Goal: Task Accomplishment & Management: Complete application form

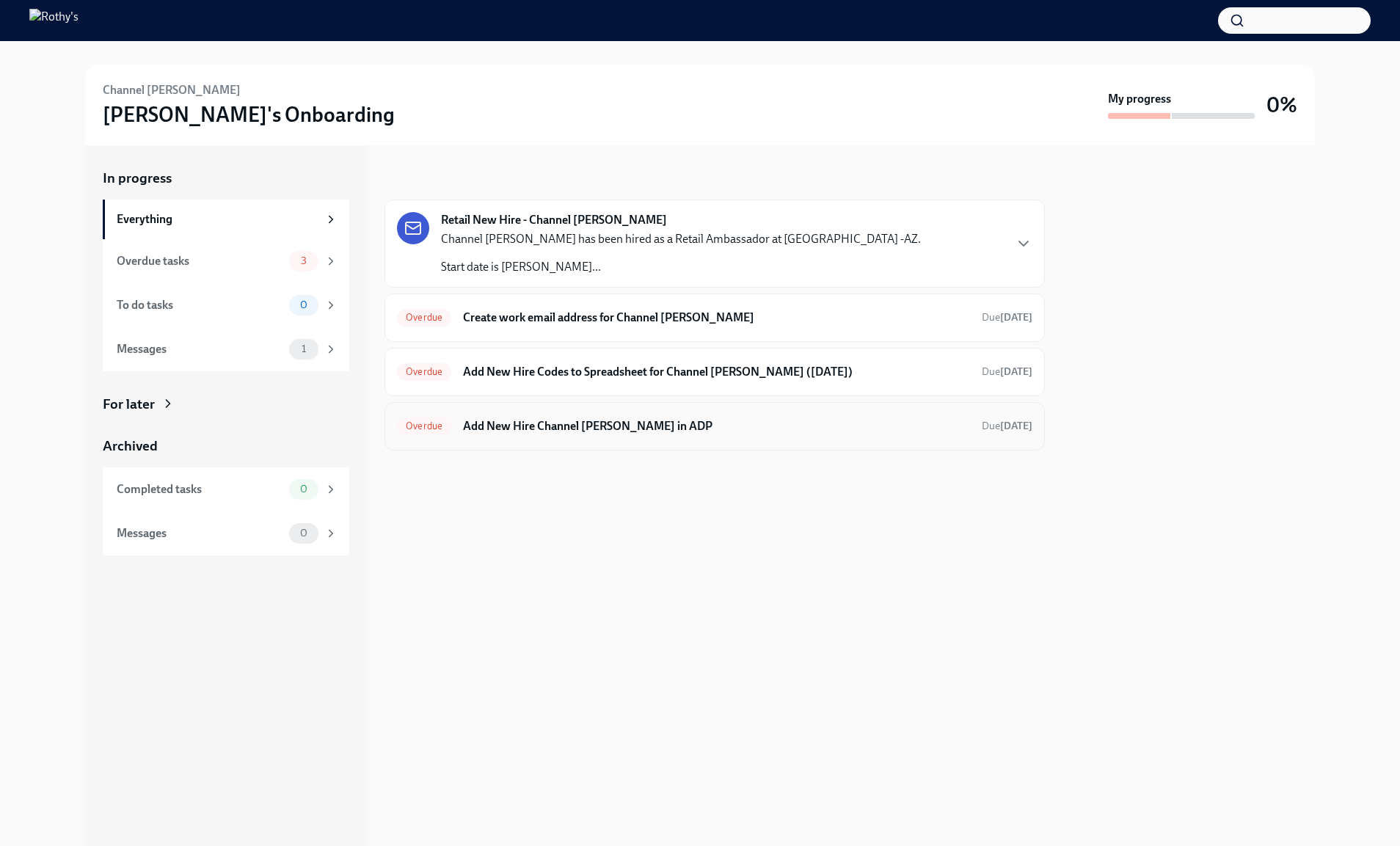
click at [591, 429] on h6 "Add New Hire Channel Powe in ADP" at bounding box center [717, 426] width 507 height 16
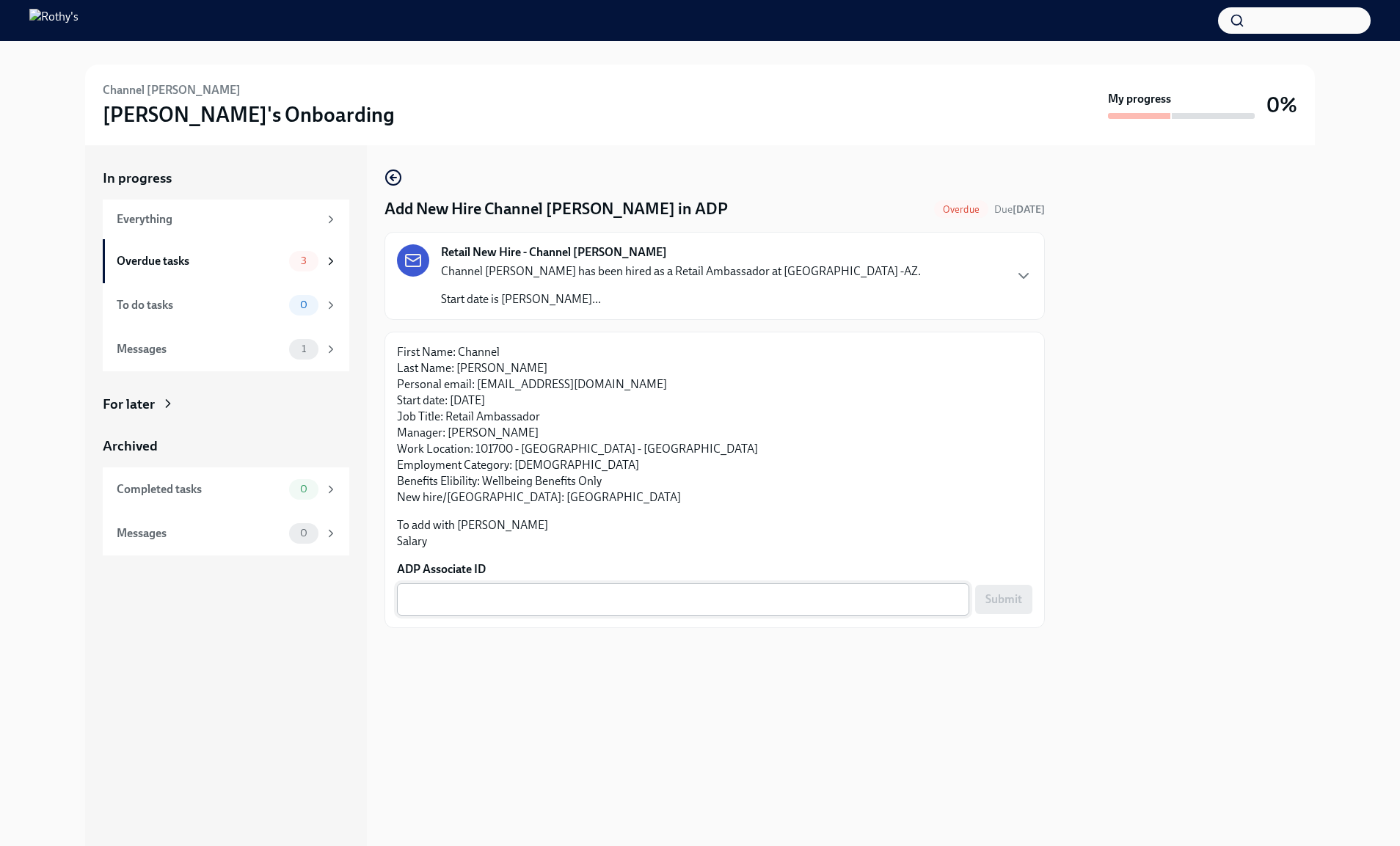
click at [584, 591] on textarea "ADP Associate ID" at bounding box center [683, 599] width 555 height 18
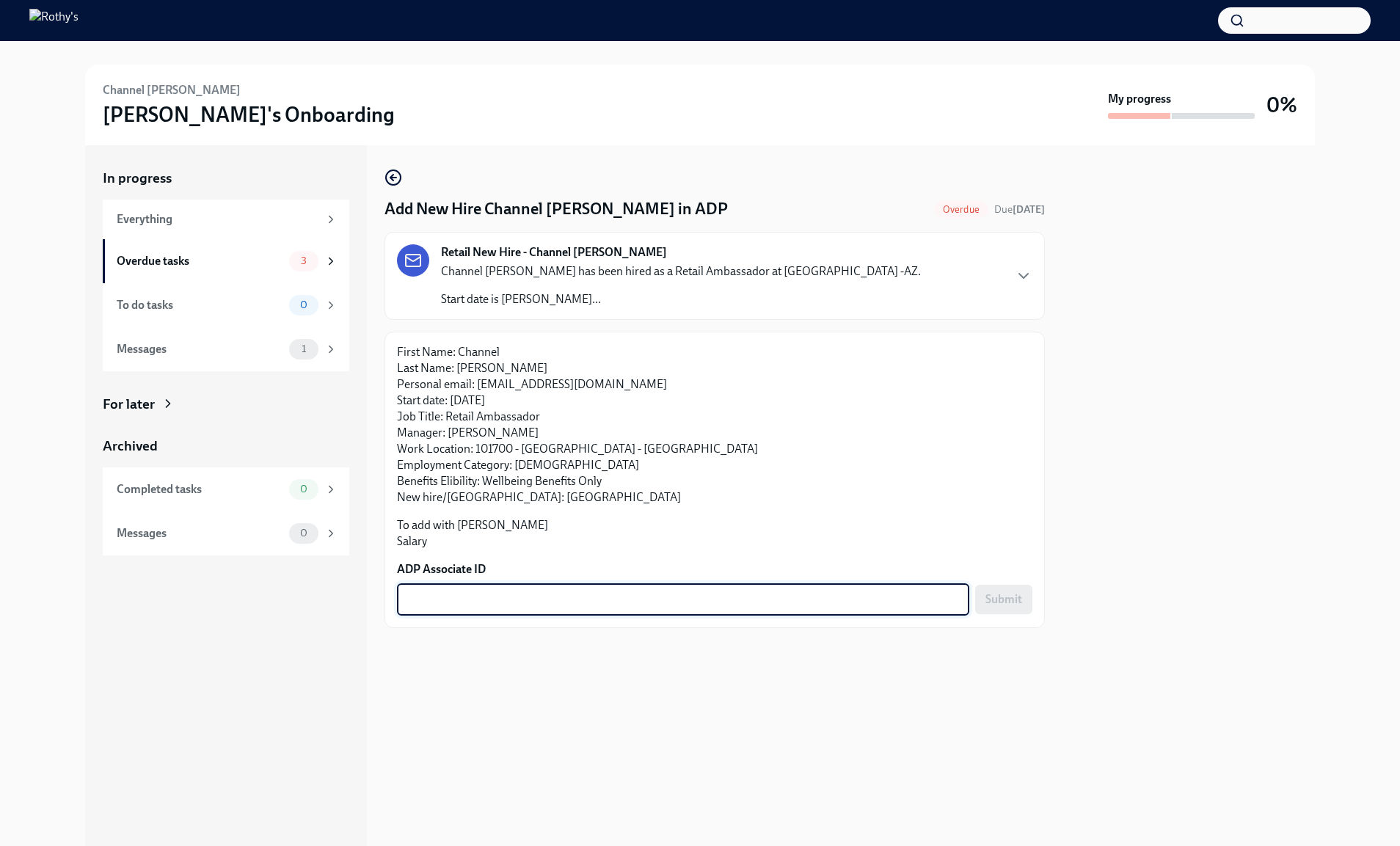
paste textarea "60XQQYM2X"
type textarea "60XQQYM2X"
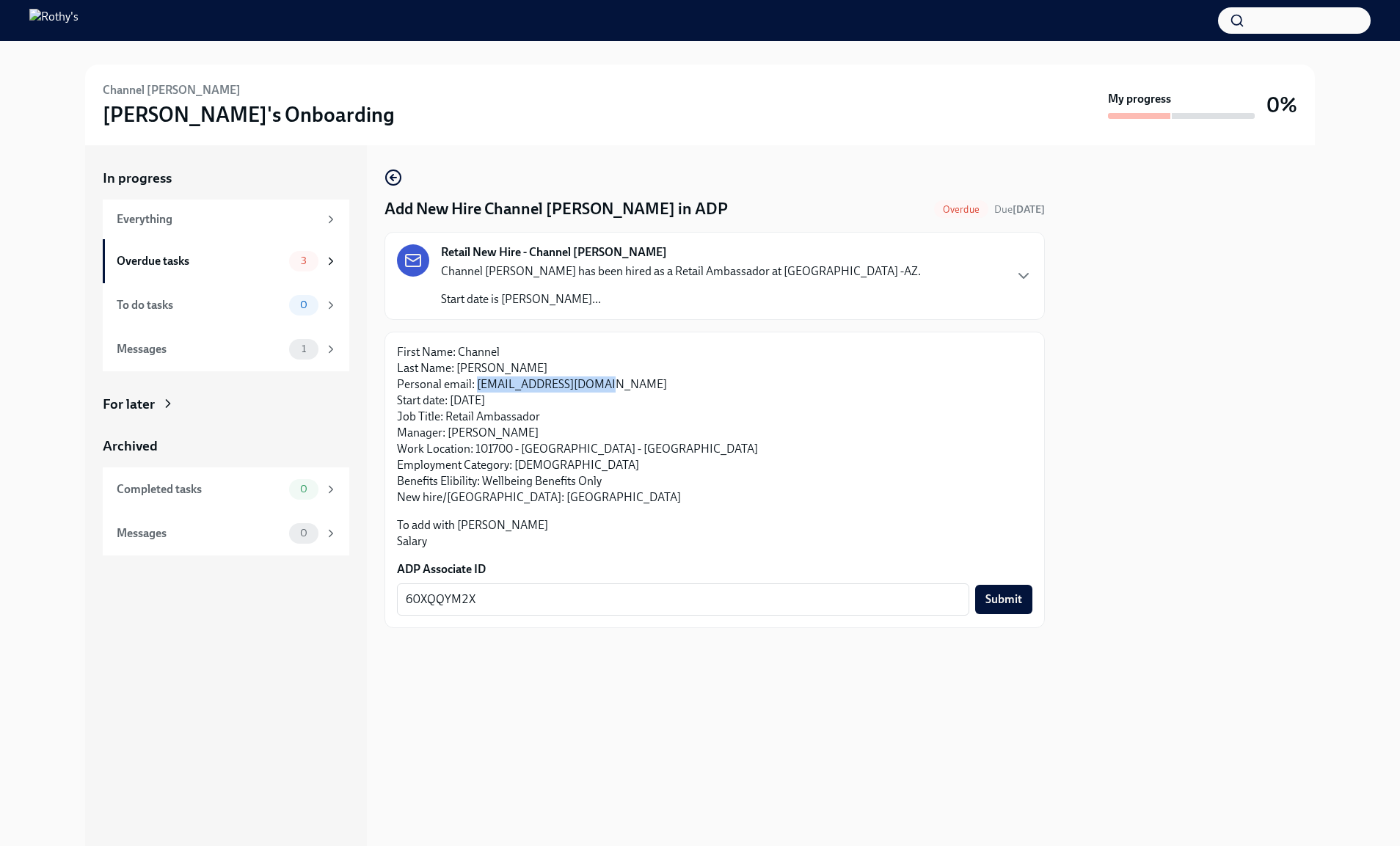
drag, startPoint x: 615, startPoint y: 387, endPoint x: 478, endPoint y: 386, distance: 137.0
click at [478, 386] on p "First Name: Channel Last Name: Powe Personal email: channelpowe@gmail.com Start…" at bounding box center [715, 425] width 636 height 162
copy p "channelpowe@gmail.com"
click at [1007, 602] on span "Submit" at bounding box center [1004, 599] width 36 height 15
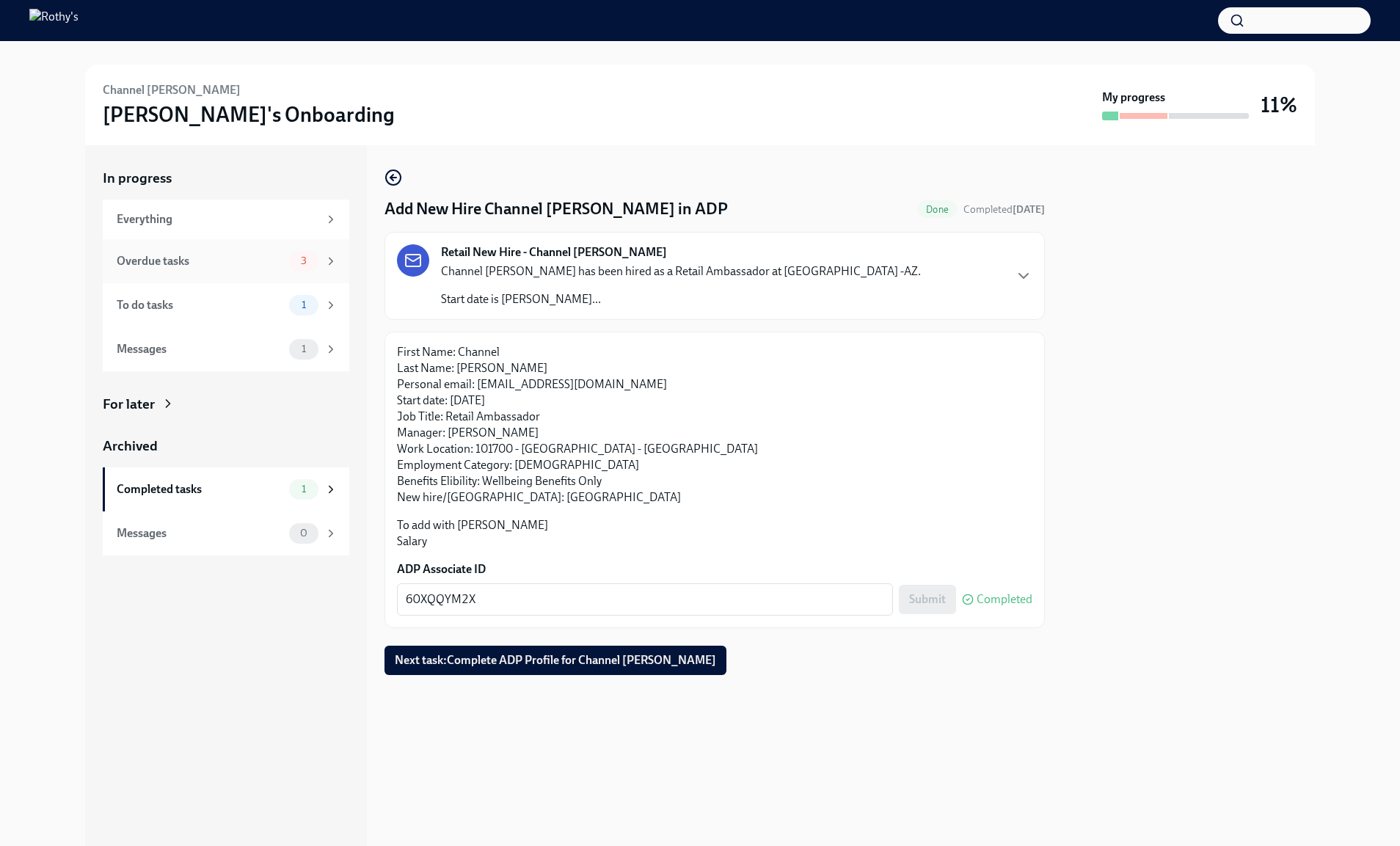
click at [287, 256] on div "Overdue tasks 3" at bounding box center [227, 261] width 221 height 21
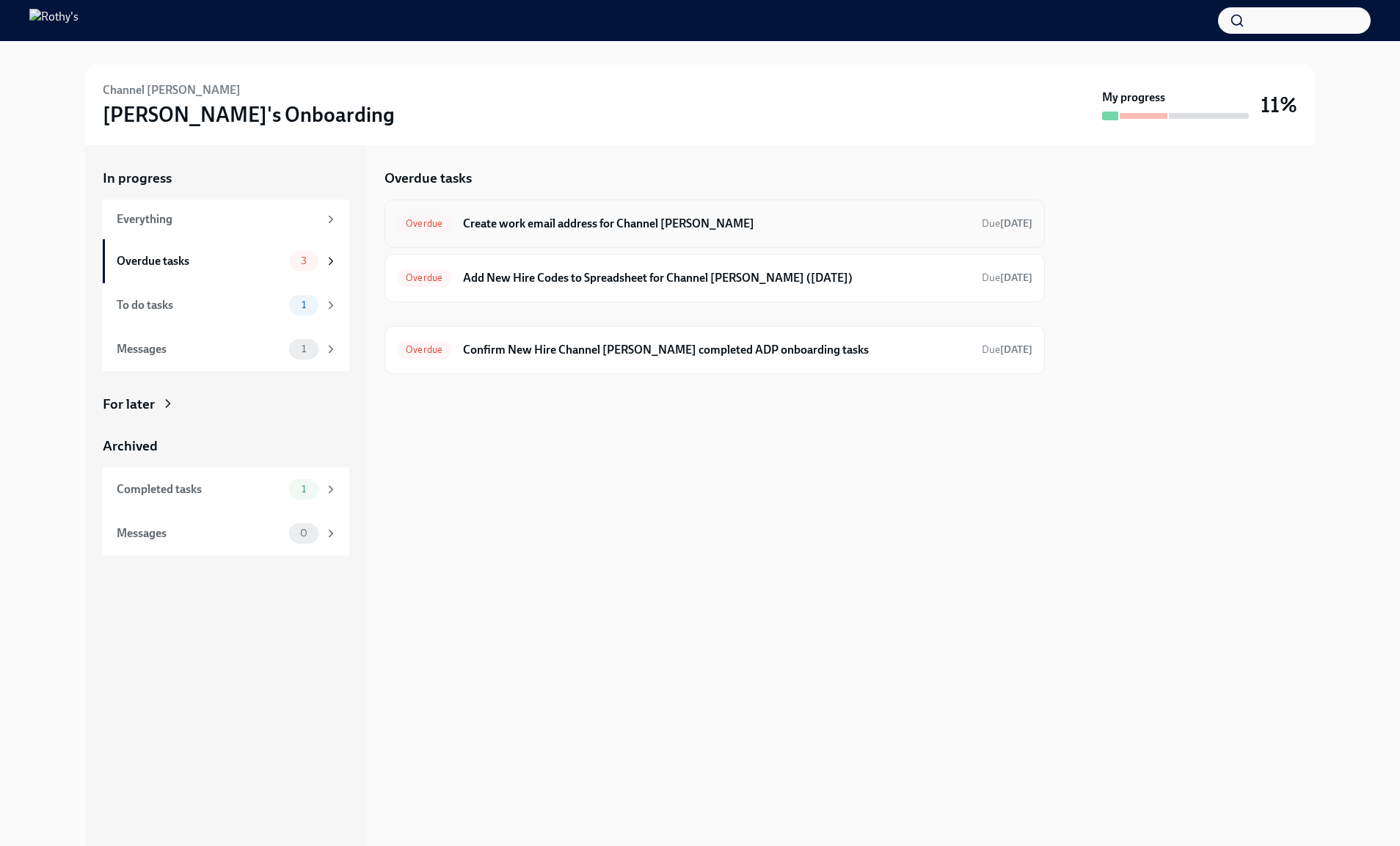
click at [552, 234] on div "Overdue Create work email address for Channel Powe Due 12 days ago" at bounding box center [715, 224] width 636 height 24
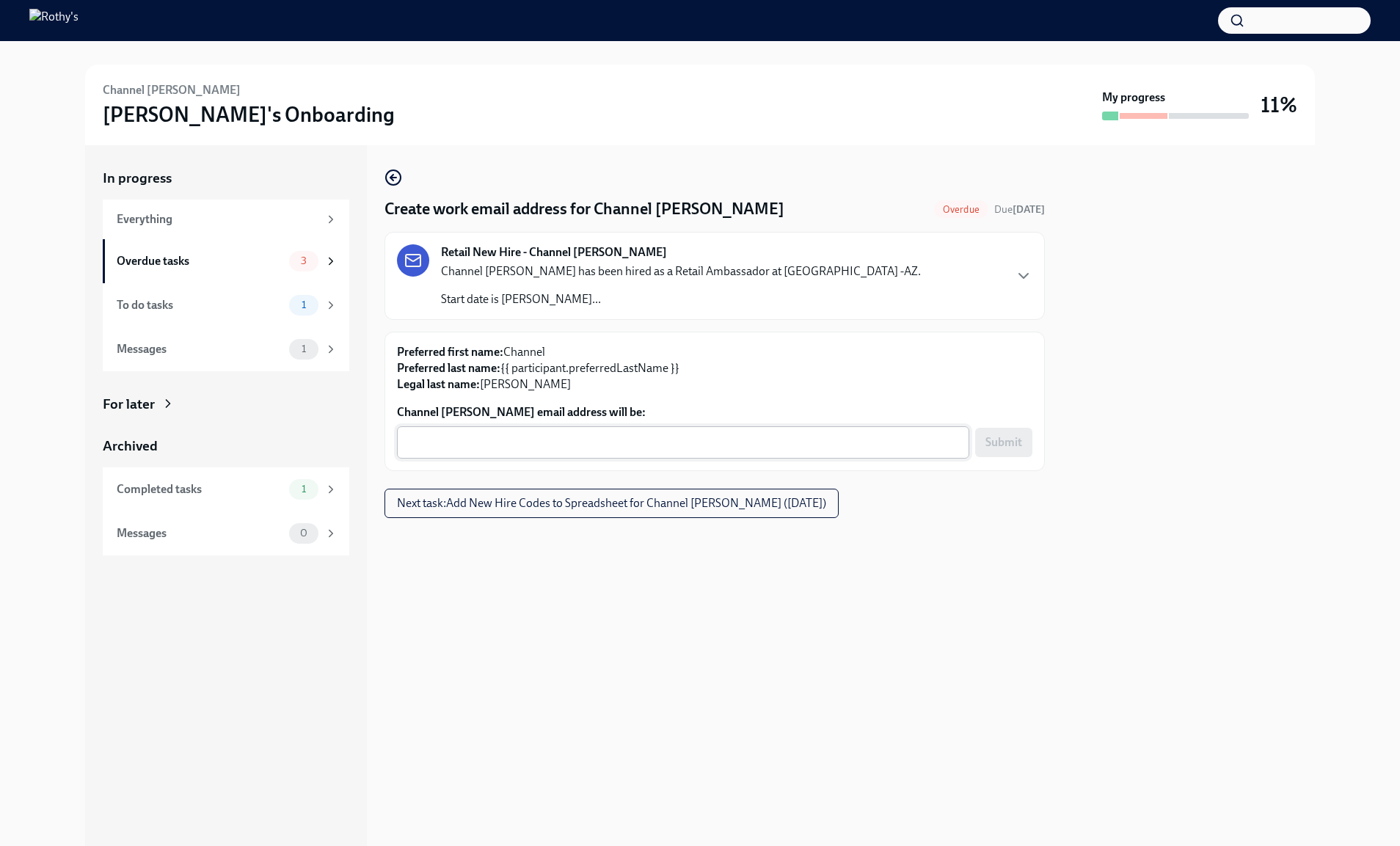
click at [553, 447] on textarea "Channel Powe's email address will be:" at bounding box center [683, 443] width 555 height 18
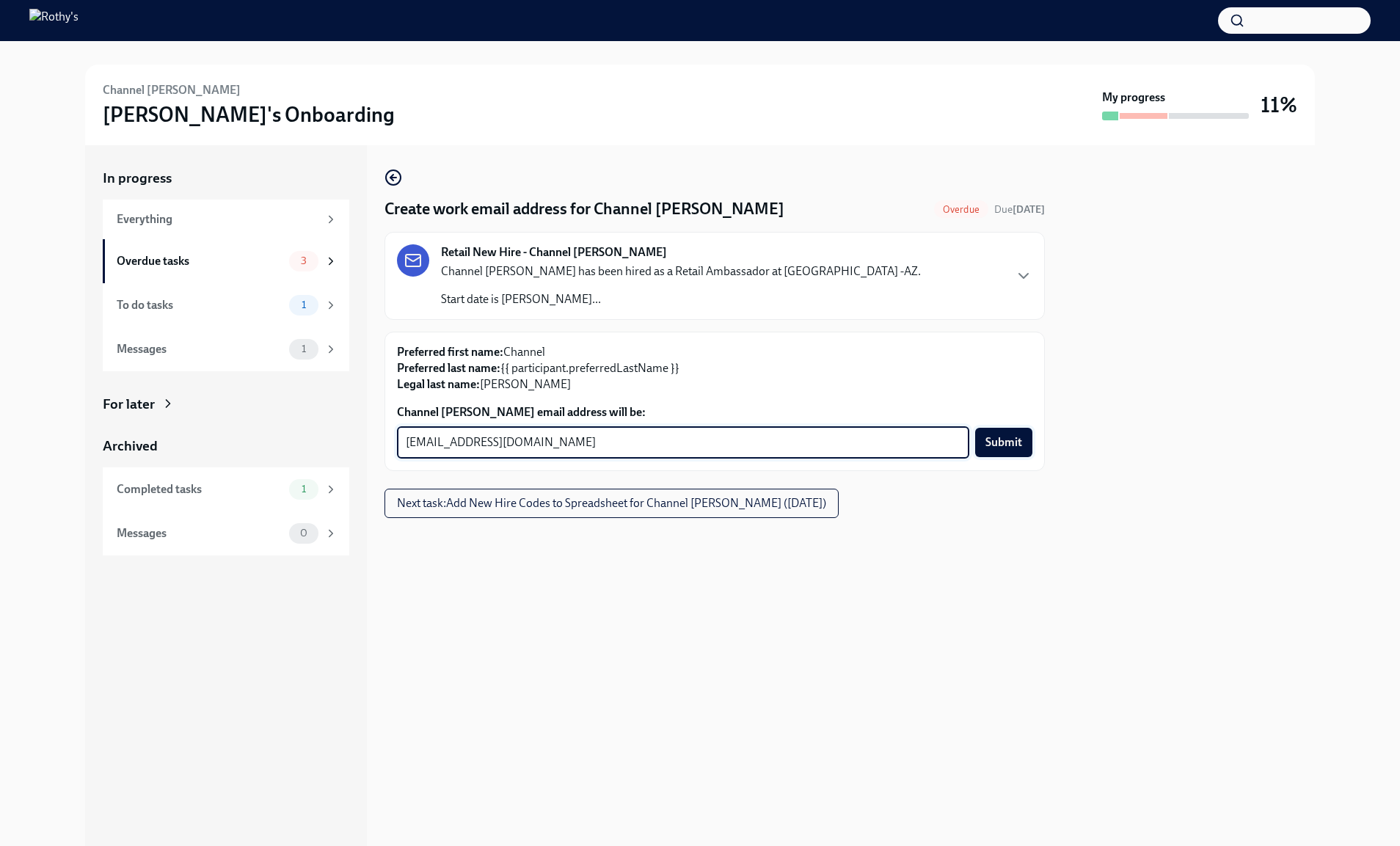
type textarea "channelpowe@rothys.com"
click at [1013, 443] on span "Submit" at bounding box center [1004, 442] width 36 height 15
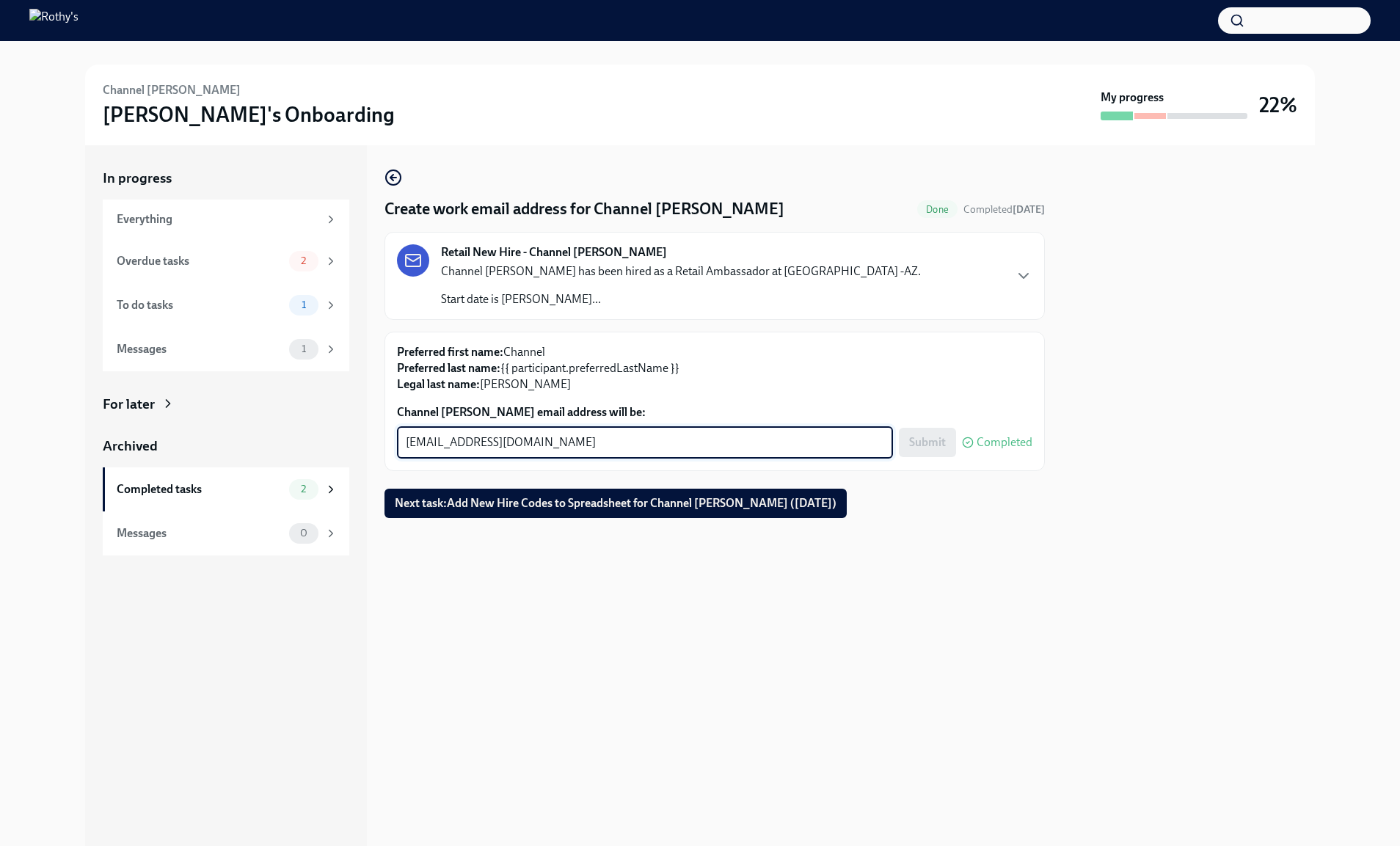
drag, startPoint x: 557, startPoint y: 442, endPoint x: 386, endPoint y: 441, distance: 171.0
click at [386, 441] on div "Preferred first name: Channel Preferred last name: {{ participant.preferredLast…" at bounding box center [715, 400] width 661 height 139
click at [780, 509] on span "Next task : Add New Hire Codes to Spreadsheet for Channel Powe (10/06/2025)" at bounding box center [616, 503] width 442 height 15
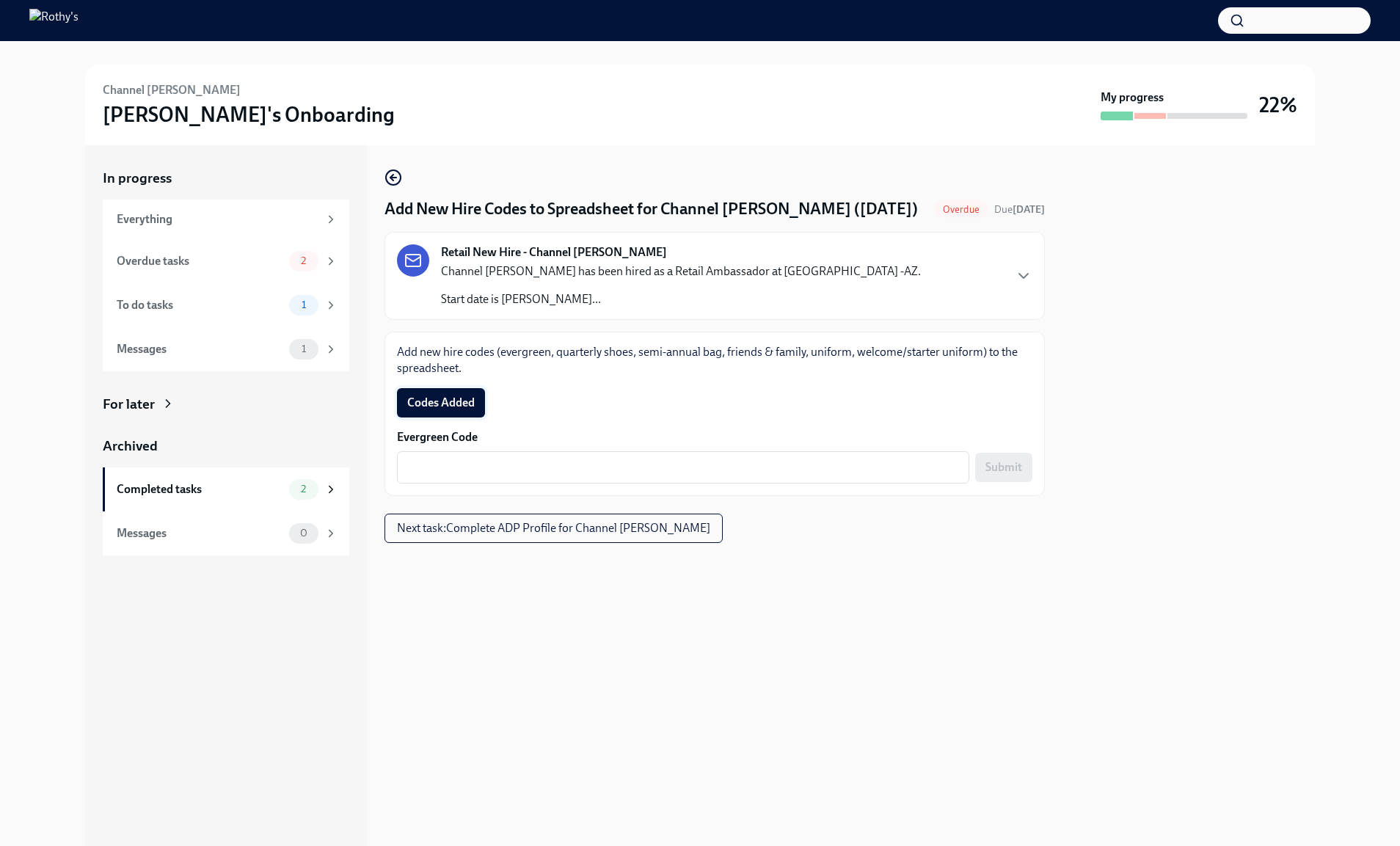
click at [472, 401] on span "Codes Added" at bounding box center [441, 402] width 67 height 15
click at [859, 453] on div "x ​" at bounding box center [683, 467] width 573 height 33
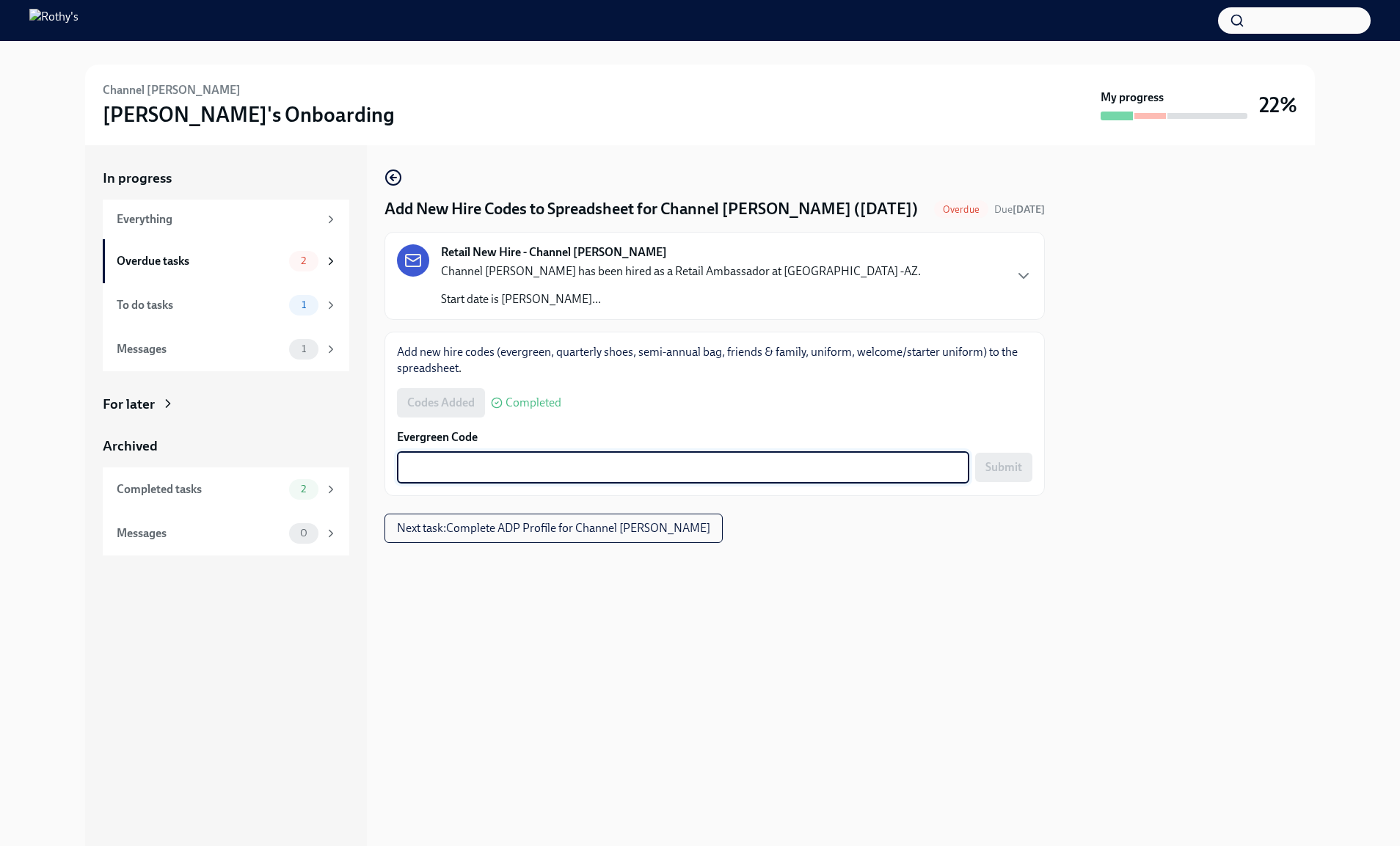
paste textarea "E-FF-2MK45S"
type textarea "E-FF-2MK45S"
click at [1017, 468] on span "Submit" at bounding box center [1004, 467] width 36 height 15
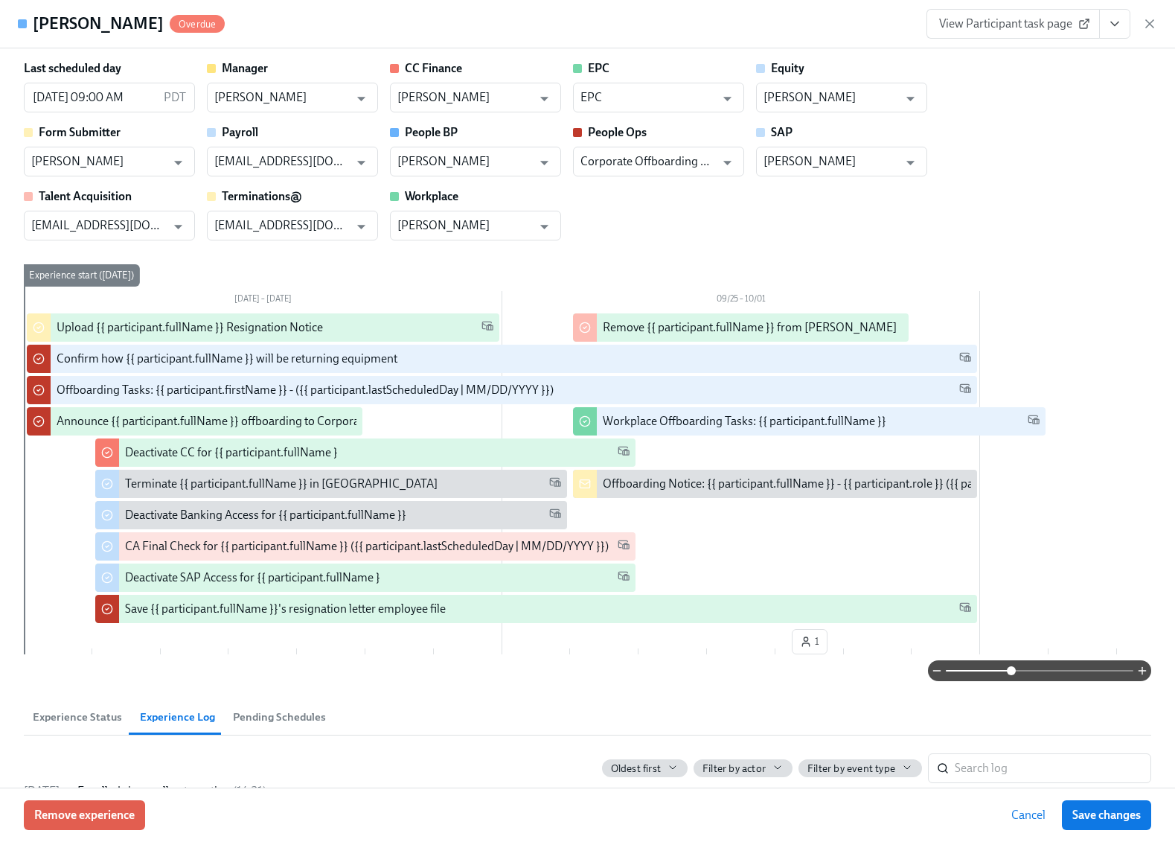
scroll to position [111, 0]
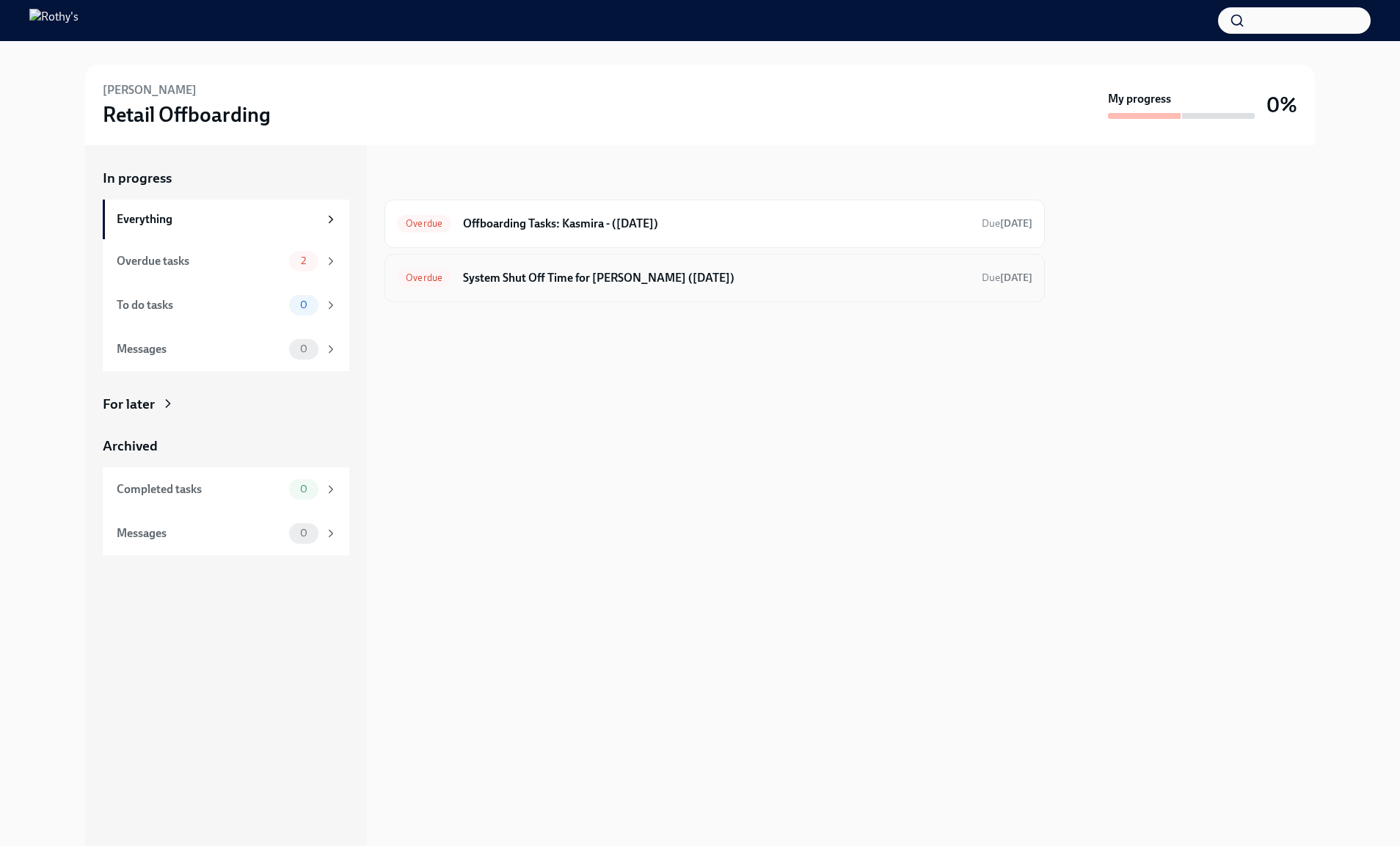
click at [563, 279] on h6 "System Shut Off Time for [PERSON_NAME] ([DATE])" at bounding box center [717, 278] width 507 height 16
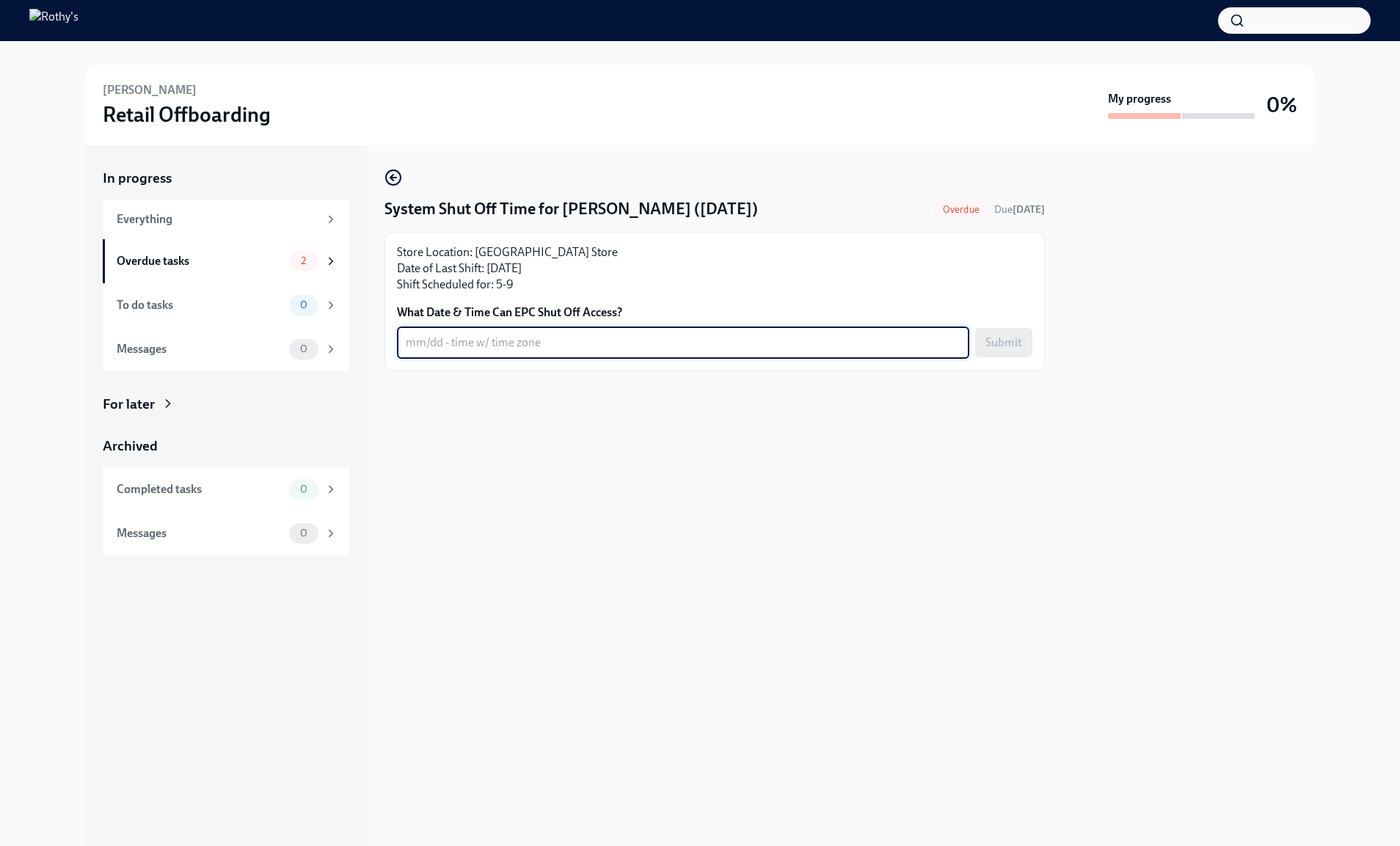
click at [564, 346] on textarea "What Date & Time Can EPC Shut Off Access?" at bounding box center [683, 343] width 555 height 18
type textarea "[DATE] 9:30PM"
click at [995, 346] on span "Submit" at bounding box center [1004, 342] width 36 height 15
